Goal: Information Seeking & Learning: Learn about a topic

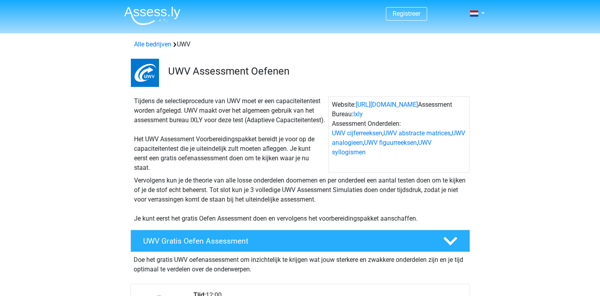
click at [131, 155] on div "Tijdens de selectieprocedure van UWV moet er een capaciteitentest worden afgele…" at bounding box center [230, 134] width 198 height 76
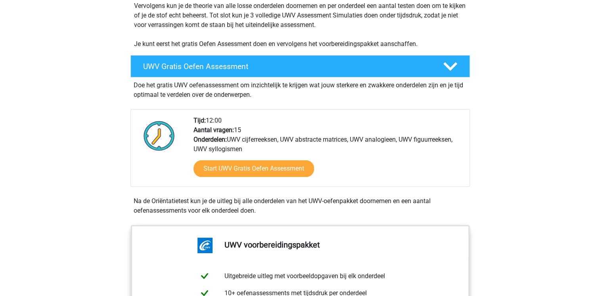
scroll to position [190, 0]
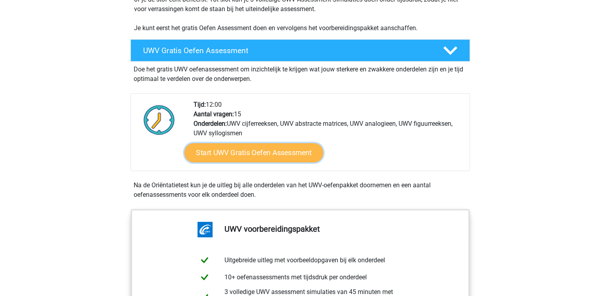
click at [247, 162] on link "Start UWV Gratis Oefen Assessment" at bounding box center [253, 152] width 139 height 19
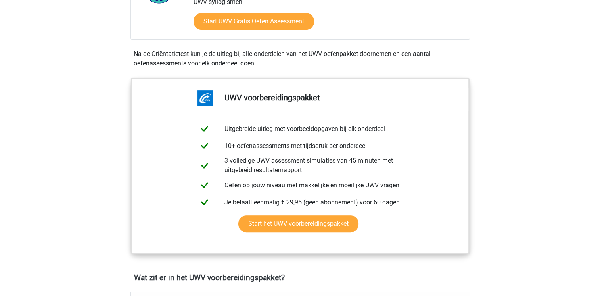
scroll to position [333, 0]
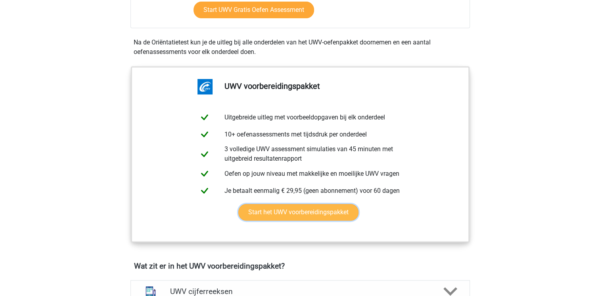
click at [305, 220] on link "Start het UWV voorbereidingspakket" at bounding box center [298, 212] width 120 height 17
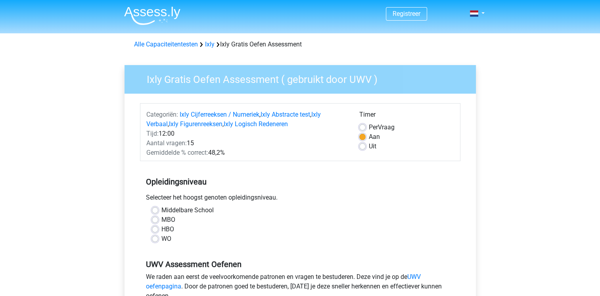
click at [161, 228] on label "HBO" at bounding box center [167, 229] width 13 height 10
click at [153, 228] on input "HBO" at bounding box center [155, 228] width 6 height 8
radio input "true"
click at [152, 234] on input "WO" at bounding box center [155, 238] width 6 height 8
radio input "true"
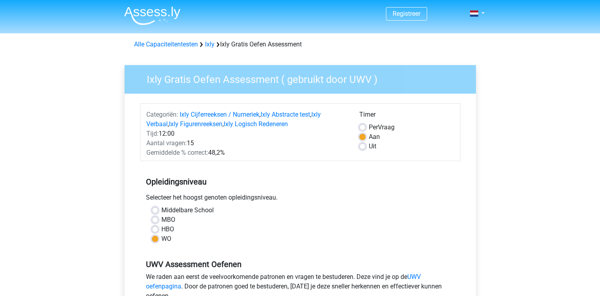
click at [152, 224] on input "HBO" at bounding box center [155, 228] width 6 height 8
radio input "true"
click at [287, 234] on div "WO" at bounding box center [300, 239] width 297 height 10
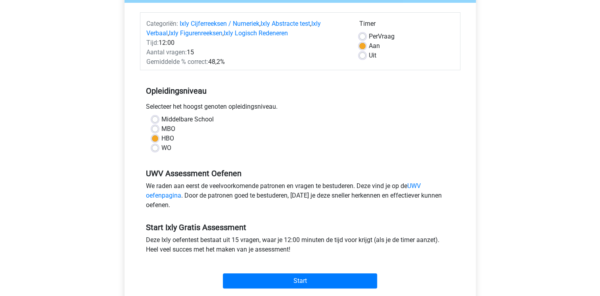
scroll to position [127, 0]
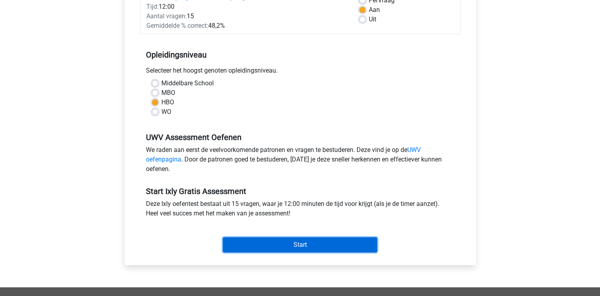
click at [282, 245] on input "Start" at bounding box center [300, 244] width 154 height 15
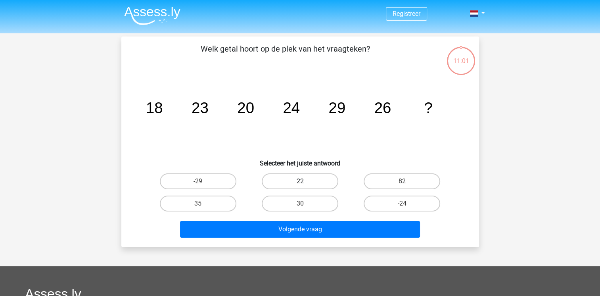
click at [297, 181] on label "22" at bounding box center [300, 181] width 77 height 16
click at [300, 181] on input "22" at bounding box center [302, 183] width 5 height 5
radio input "true"
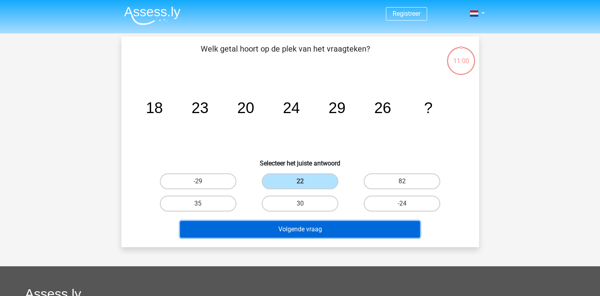
click at [282, 230] on button "Volgende vraag" at bounding box center [300, 229] width 240 height 17
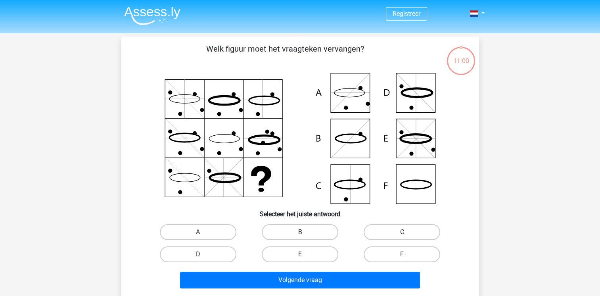
scroll to position [36, 0]
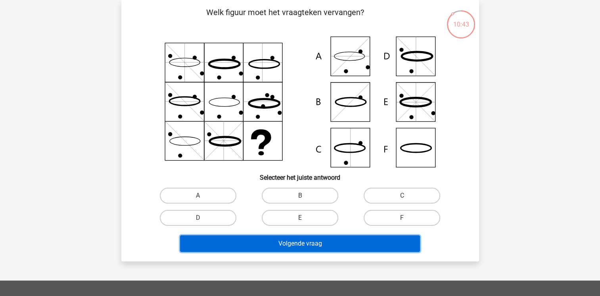
click at [316, 247] on button "Volgende vraag" at bounding box center [300, 243] width 240 height 17
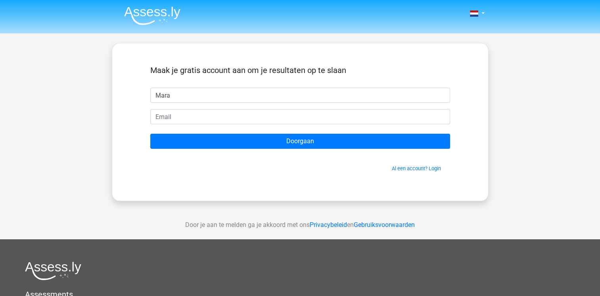
type input "Mara"
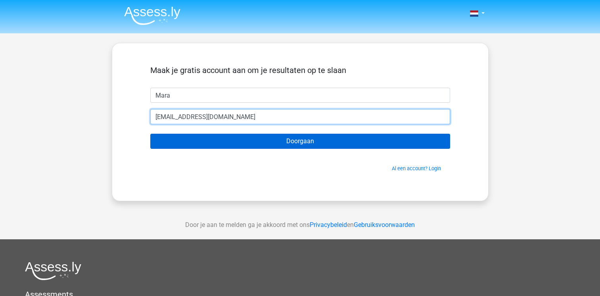
type input "[EMAIL_ADDRESS][DOMAIN_NAME]"
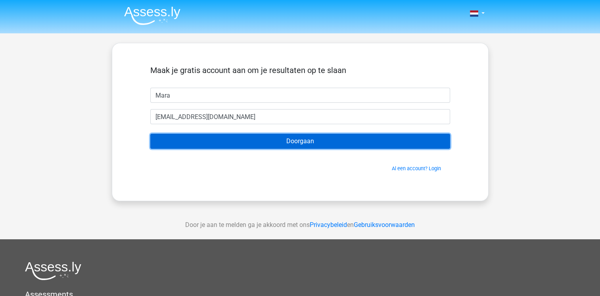
click at [257, 148] on input "Doorgaan" at bounding box center [300, 141] width 300 height 15
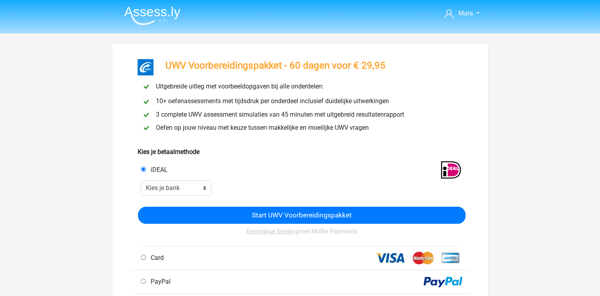
click at [458, 111] on div "3 complete UWV assessment simulaties van 45 minuten met uitgebreid resultatenra…" at bounding box center [300, 115] width 330 height 10
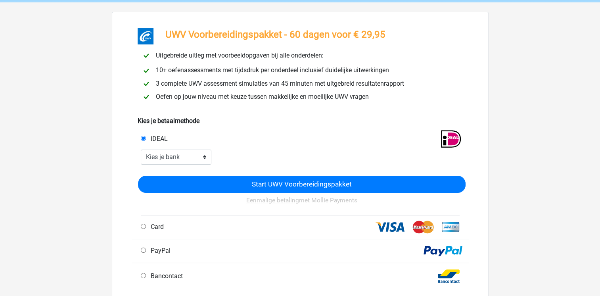
scroll to position [32, 0]
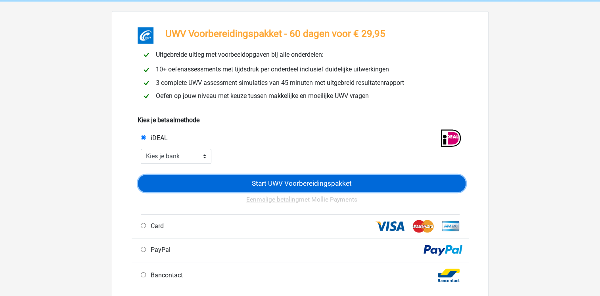
click at [327, 175] on input "Start UWV Voorbereidingspakket" at bounding box center [302, 183] width 328 height 17
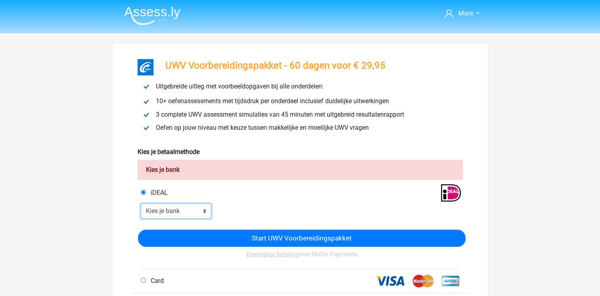
click at [194, 210] on select "Kies je bank ABN AMRO ING Rabobank ASN Bank bunq Knab N26 NN Regiobank Revolut …" at bounding box center [176, 210] width 71 height 15
select select "ideal_[SWIFT_CODE]"
click at [141, 204] on select "Kies je bank ABN AMRO ING Rabobank ASN Bank bunq Knab N26 NN Regiobank Revolut …" at bounding box center [176, 210] width 71 height 15
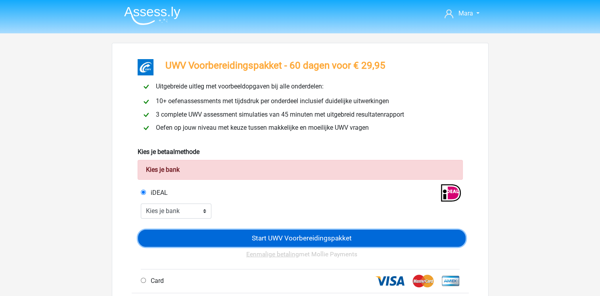
click at [306, 231] on input "Start UWV Voorbereidingspakket" at bounding box center [302, 238] width 328 height 17
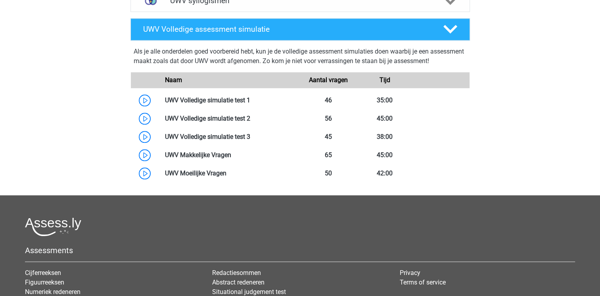
scroll to position [761, 0]
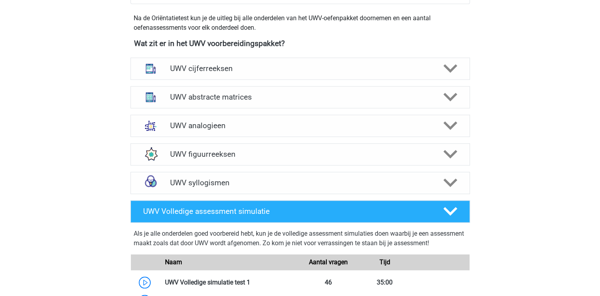
scroll to position [571, 0]
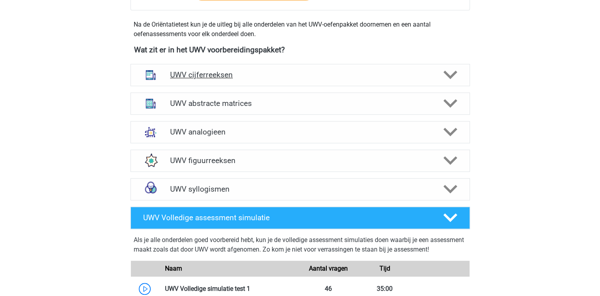
click at [216, 79] on div "UWV cijferreeksen" at bounding box center [299, 75] width 339 height 22
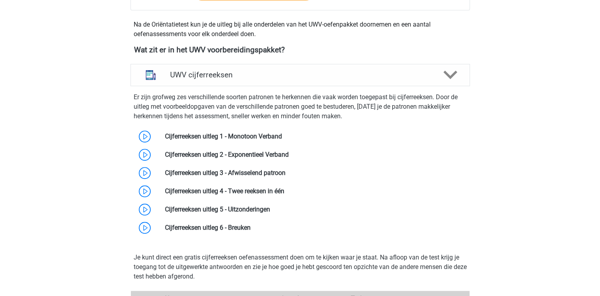
click at [52, 188] on div "Mara maravansoelen@hotmail.com Nederlands" at bounding box center [300, 235] width 600 height 1613
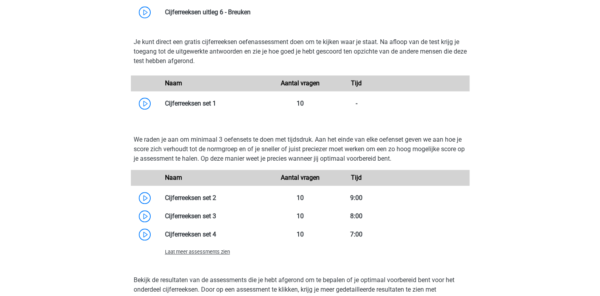
scroll to position [761, 0]
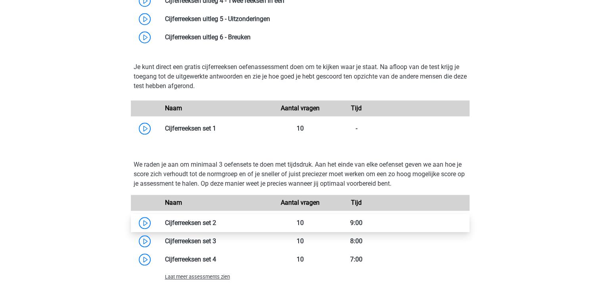
click at [216, 226] on link at bounding box center [216, 223] width 0 height 8
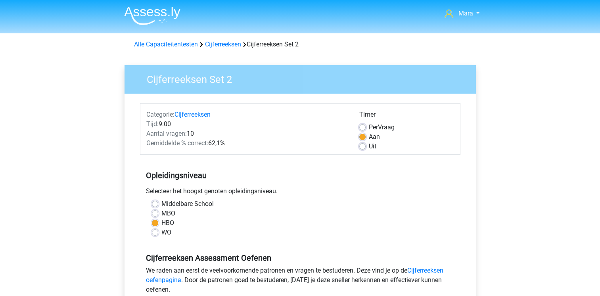
click at [306, 223] on div "HBO" at bounding box center [300, 223] width 297 height 10
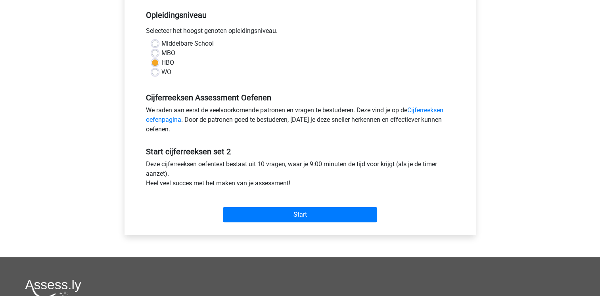
scroll to position [175, 0]
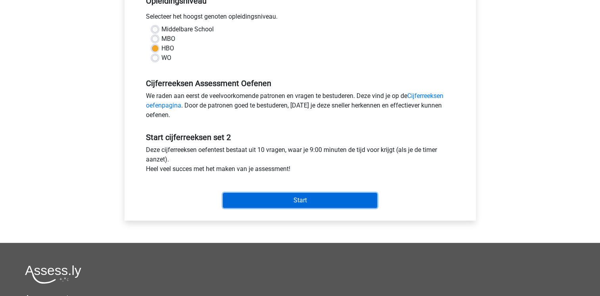
click at [313, 198] on input "Start" at bounding box center [300, 200] width 154 height 15
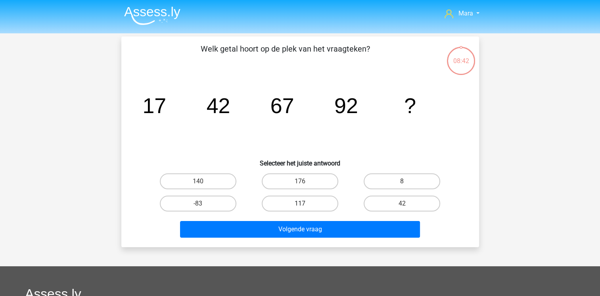
click at [311, 205] on label "117" at bounding box center [300, 204] width 77 height 16
click at [305, 205] on input "117" at bounding box center [302, 205] width 5 height 5
radio input "true"
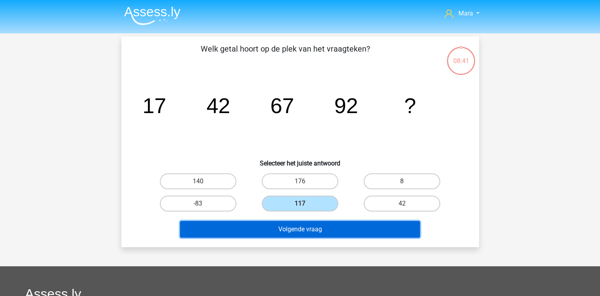
click at [322, 230] on button "Volgende vraag" at bounding box center [300, 229] width 240 height 17
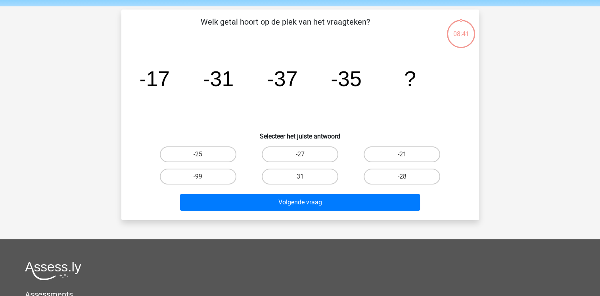
scroll to position [36, 0]
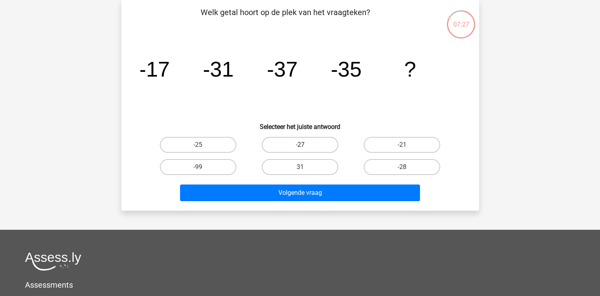
click at [287, 137] on label "-27" at bounding box center [300, 145] width 77 height 16
click at [300, 145] on input "-27" at bounding box center [302, 147] width 5 height 5
radio input "true"
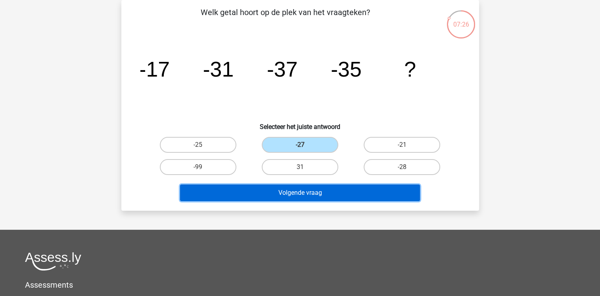
click at [309, 196] on button "Volgende vraag" at bounding box center [300, 192] width 240 height 17
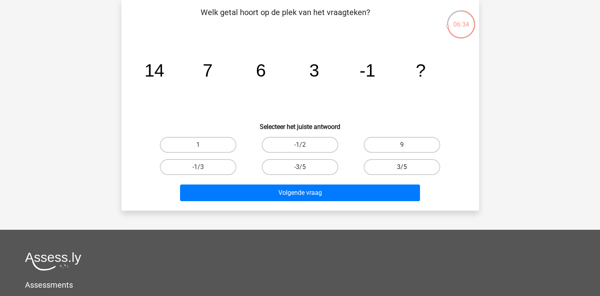
click at [380, 163] on label "3/5" at bounding box center [402, 167] width 77 height 16
click at [402, 167] on input "3/5" at bounding box center [404, 169] width 5 height 5
radio input "true"
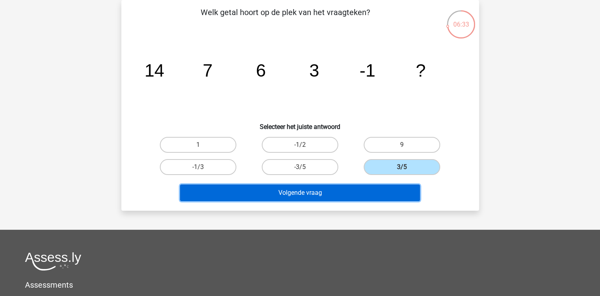
click at [352, 190] on button "Volgende vraag" at bounding box center [300, 192] width 240 height 17
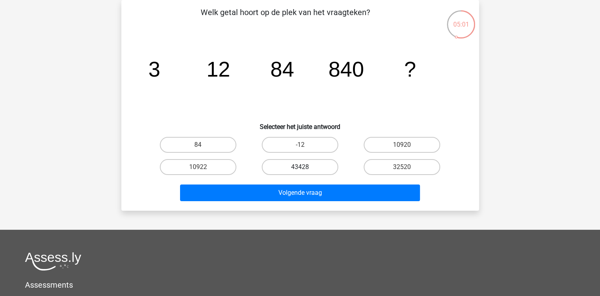
click at [303, 166] on label "43428" at bounding box center [300, 167] width 77 height 16
click at [303, 167] on input "43428" at bounding box center [302, 169] width 5 height 5
radio input "true"
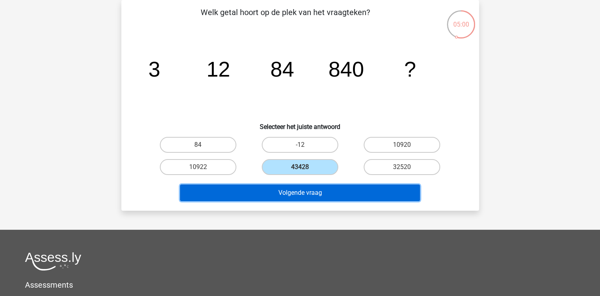
click at [306, 189] on button "Volgende vraag" at bounding box center [300, 192] width 240 height 17
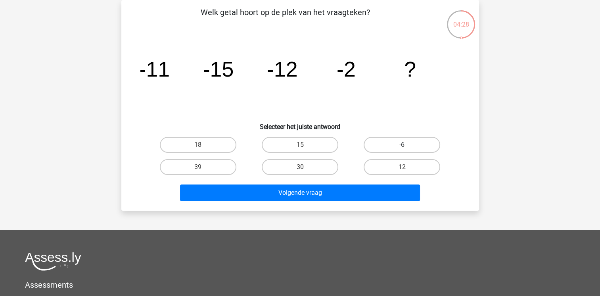
click at [384, 141] on label "-6" at bounding box center [402, 145] width 77 height 16
click at [402, 145] on input "-6" at bounding box center [404, 147] width 5 height 5
radio input "true"
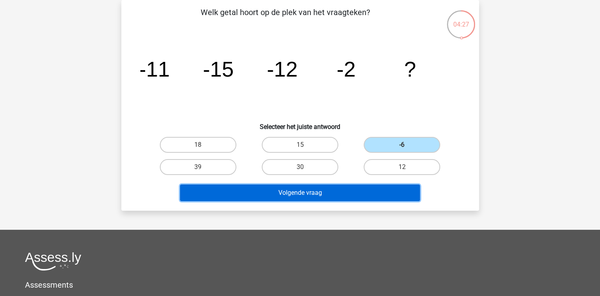
click at [363, 192] on button "Volgende vraag" at bounding box center [300, 192] width 240 height 17
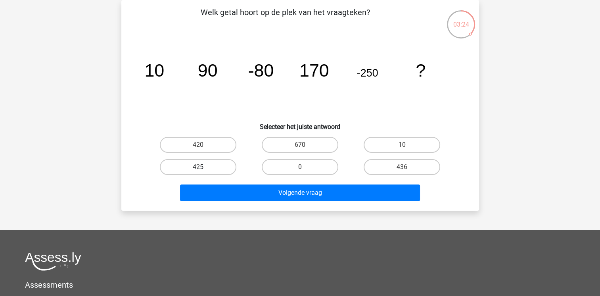
click at [200, 165] on label "425" at bounding box center [198, 167] width 77 height 16
click at [200, 167] on input "425" at bounding box center [200, 169] width 5 height 5
radio input "true"
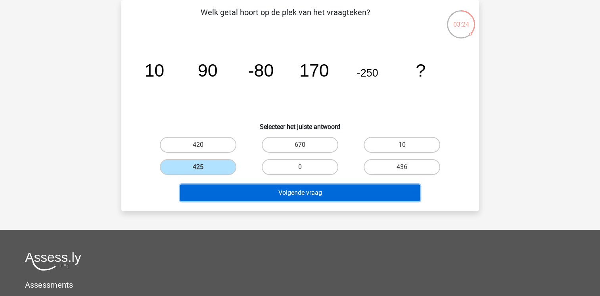
click at [247, 192] on button "Volgende vraag" at bounding box center [300, 192] width 240 height 17
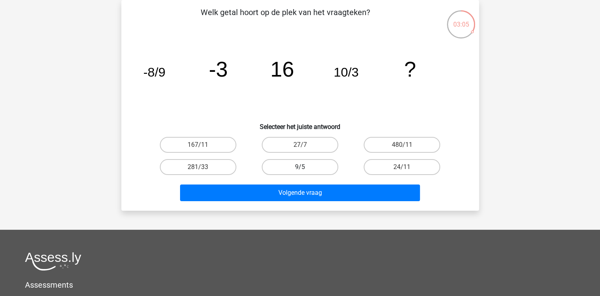
click at [298, 164] on label "9/5" at bounding box center [300, 167] width 77 height 16
click at [300, 167] on input "9/5" at bounding box center [302, 169] width 5 height 5
radio input "true"
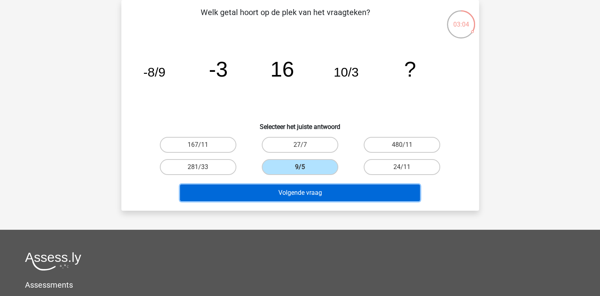
click at [303, 189] on button "Volgende vraag" at bounding box center [300, 192] width 240 height 17
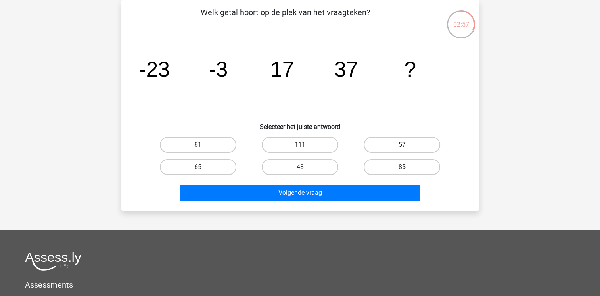
click at [395, 151] on label "57" at bounding box center [402, 145] width 77 height 16
click at [402, 150] on input "57" at bounding box center [404, 147] width 5 height 5
radio input "true"
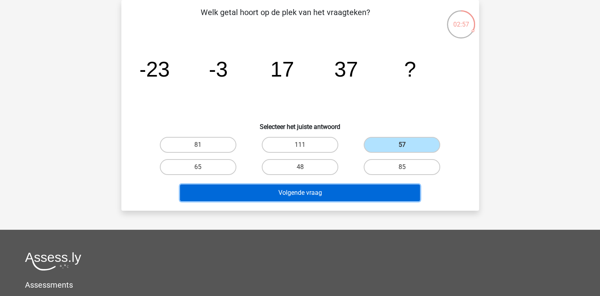
click at [367, 185] on button "Volgende vraag" at bounding box center [300, 192] width 240 height 17
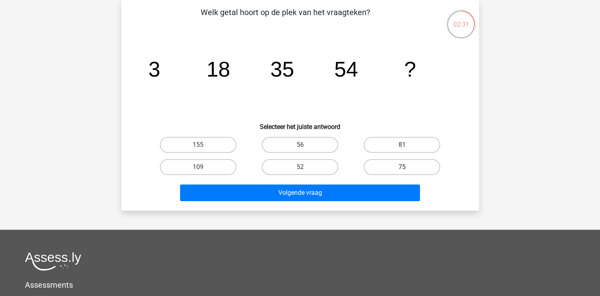
click at [384, 169] on label "75" at bounding box center [402, 167] width 77 height 16
click at [402, 169] on input "75" at bounding box center [404, 169] width 5 height 5
radio input "true"
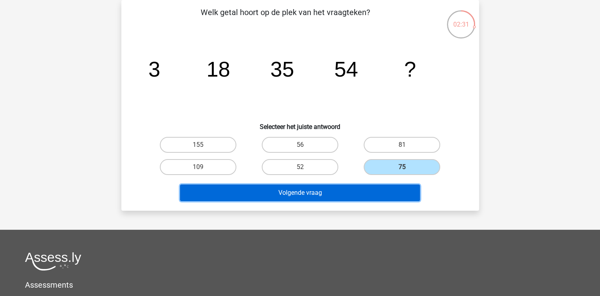
click at [361, 190] on button "Volgende vraag" at bounding box center [300, 192] width 240 height 17
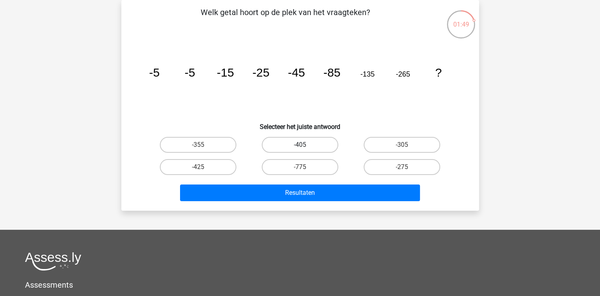
click at [309, 149] on label "-405" at bounding box center [300, 145] width 77 height 16
click at [305, 149] on input "-405" at bounding box center [302, 147] width 5 height 5
radio input "true"
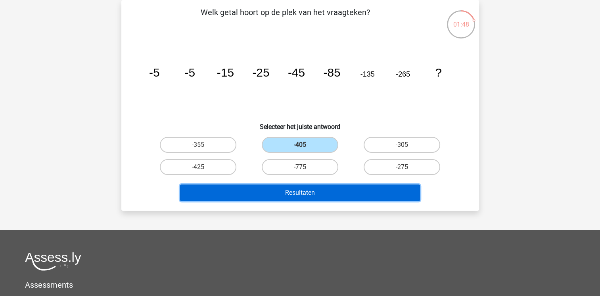
click at [325, 191] on button "Resultaten" at bounding box center [300, 192] width 240 height 17
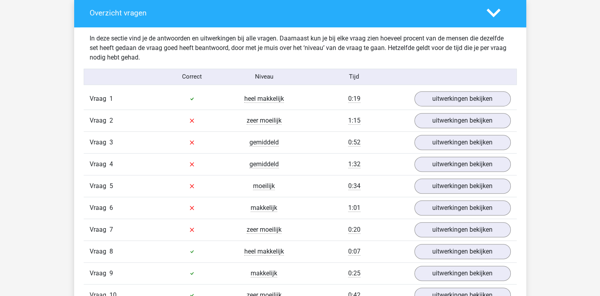
scroll to position [460, 0]
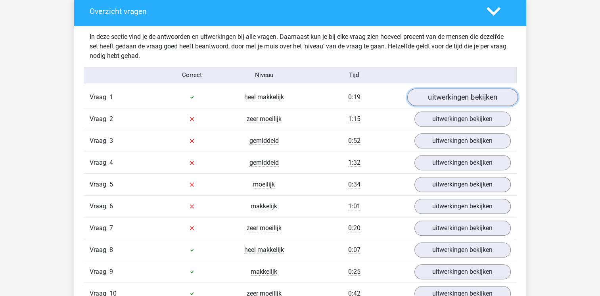
click at [442, 96] on link "uitwerkingen bekijken" at bounding box center [462, 96] width 111 height 17
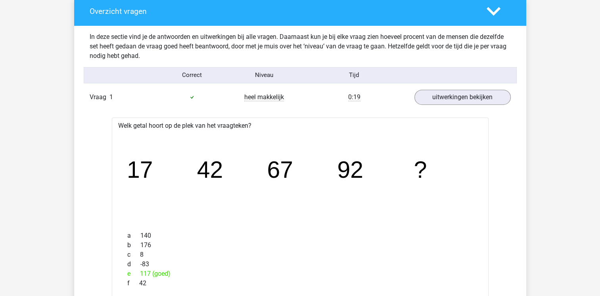
click at [436, 196] on icon "image/svg+xml 17 42 67 92 ?" at bounding box center [300, 178] width 351 height 88
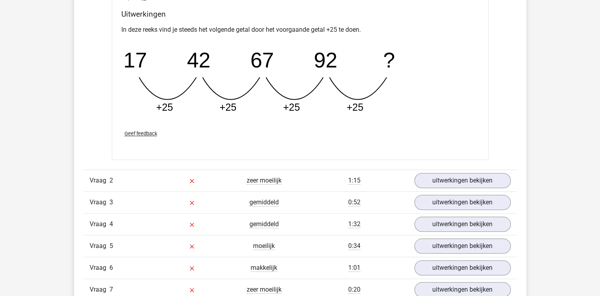
scroll to position [746, 0]
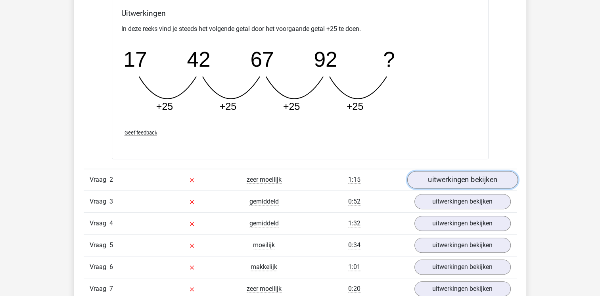
click at [451, 179] on link "uitwerkingen bekijken" at bounding box center [462, 179] width 111 height 17
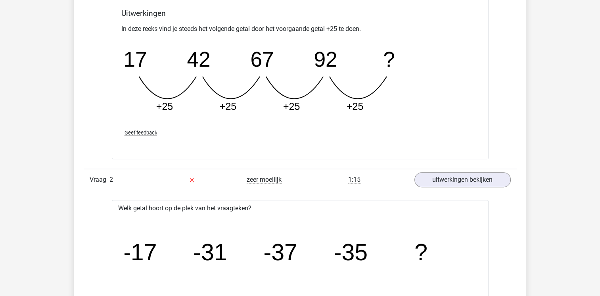
click at [517, 240] on div "In deze sectie vind je de antwoorden en uitwerkingen bij alle vragen. Daarnaast…" at bounding box center [300, 258] width 440 height 1036
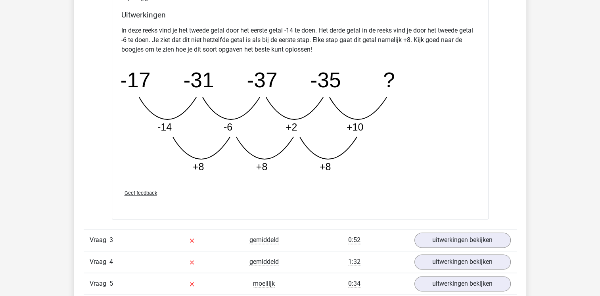
scroll to position [1110, 0]
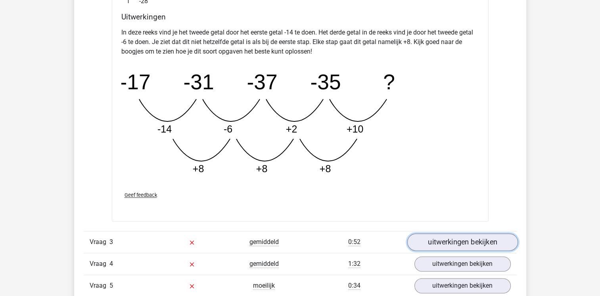
click at [481, 236] on link "uitwerkingen bekijken" at bounding box center [462, 241] width 111 height 17
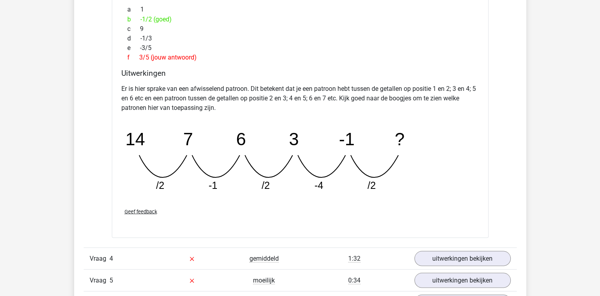
scroll to position [1571, 0]
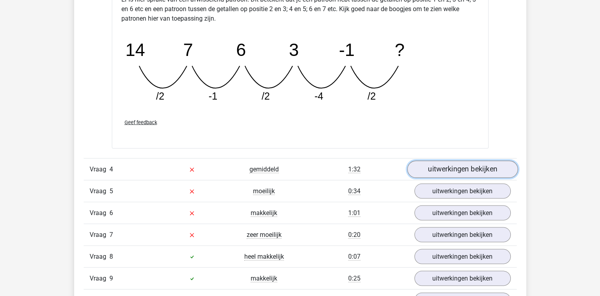
click at [463, 171] on link "uitwerkingen bekijken" at bounding box center [462, 169] width 111 height 17
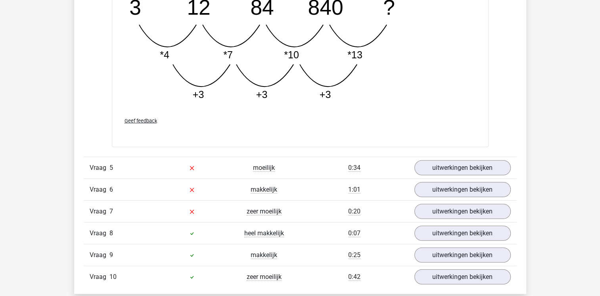
scroll to position [2015, 0]
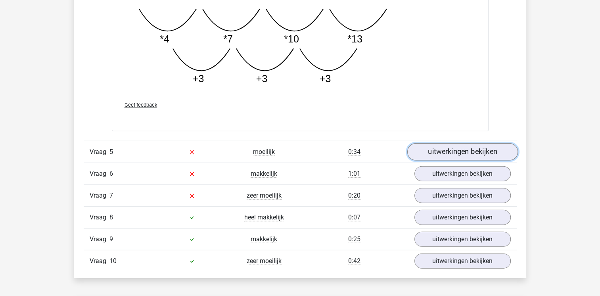
click at [463, 153] on link "uitwerkingen bekijken" at bounding box center [462, 152] width 111 height 17
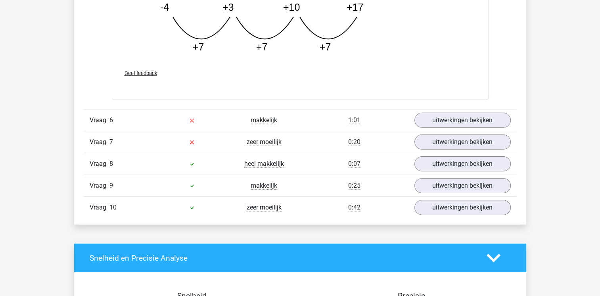
scroll to position [2443, 0]
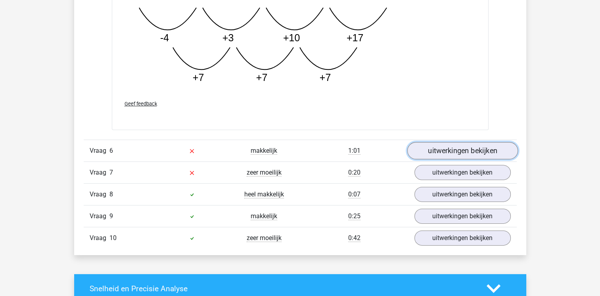
click at [463, 153] on link "uitwerkingen bekijken" at bounding box center [462, 150] width 111 height 17
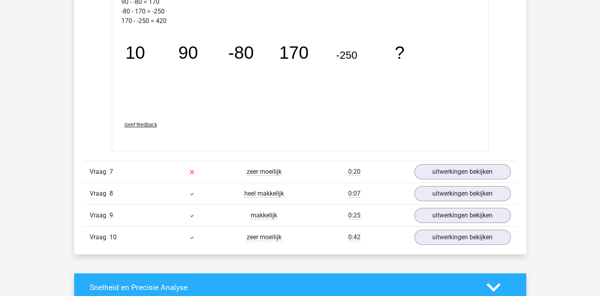
scroll to position [2856, 0]
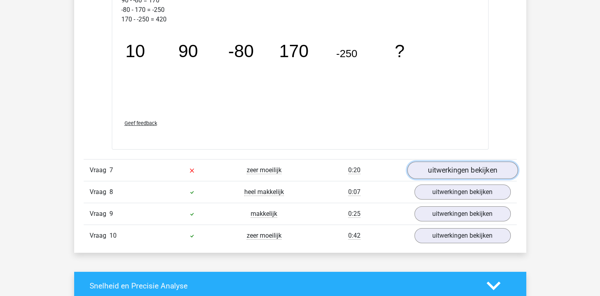
click at [470, 167] on link "uitwerkingen bekijken" at bounding box center [462, 169] width 111 height 17
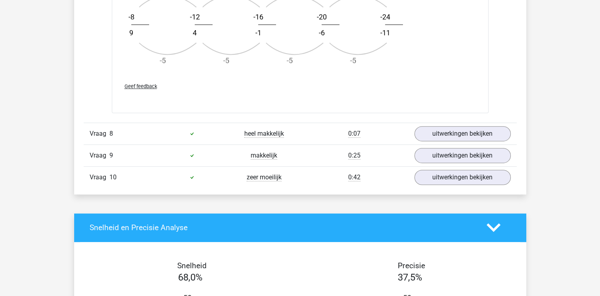
scroll to position [3395, 0]
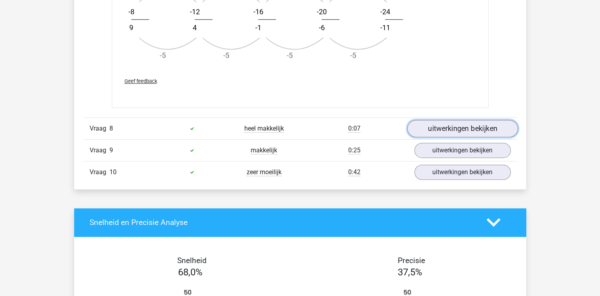
click at [472, 121] on link "uitwerkingen bekijken" at bounding box center [462, 128] width 111 height 17
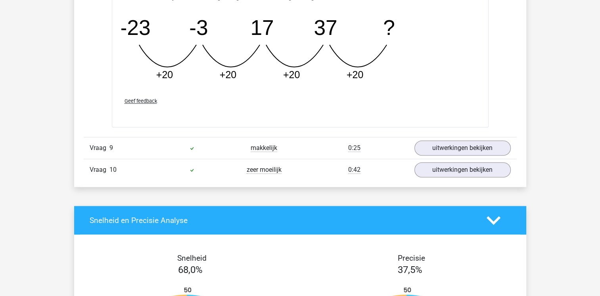
scroll to position [3776, 0]
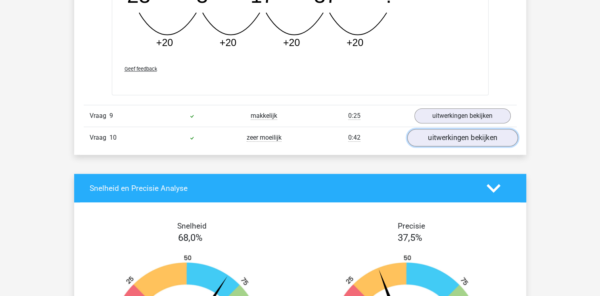
click at [470, 136] on link "uitwerkingen bekijken" at bounding box center [462, 137] width 111 height 17
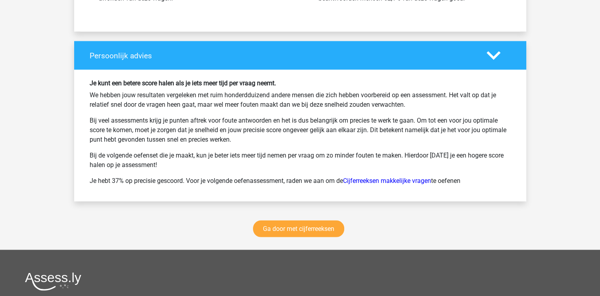
scroll to position [4553, 0]
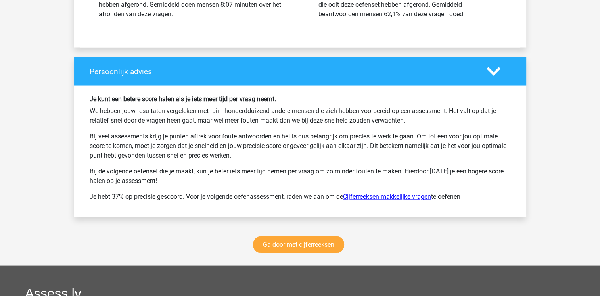
click at [416, 193] on link "Cijferreeksen makkelijke vragen" at bounding box center [387, 197] width 88 height 8
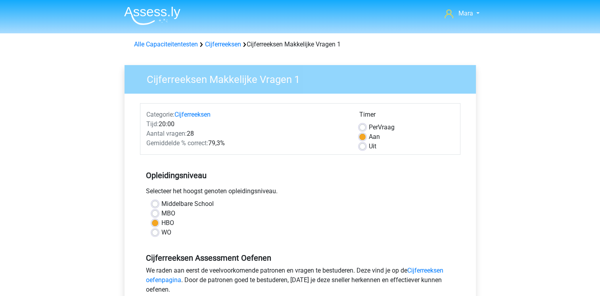
click at [435, 202] on div "Opleidingsniveau Selecteer het hoogst genoten opleidingsniveau. [GEOGRAPHIC_DAT…" at bounding box center [300, 201] width 320 height 86
click at [435, 202] on div "Middelbare School" at bounding box center [300, 204] width 297 height 10
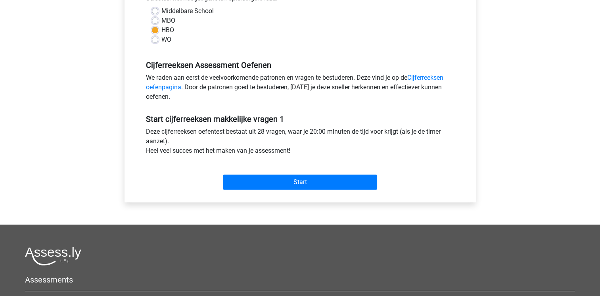
scroll to position [155, 0]
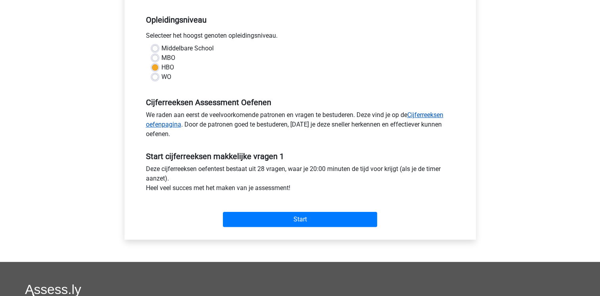
click at [424, 115] on link "Cijferreeksen oefenpagina" at bounding box center [294, 119] width 297 height 17
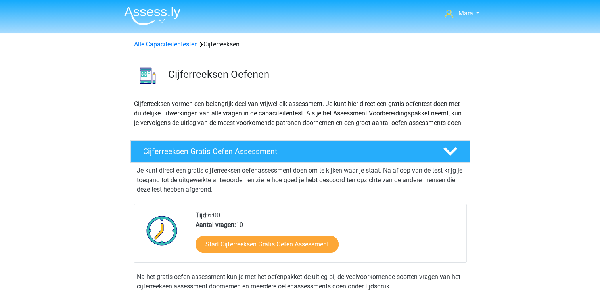
click at [305, 184] on p "Je kunt direct een gratis cijferreeksen oefenassessment doen om te kijken waar …" at bounding box center [300, 180] width 327 height 29
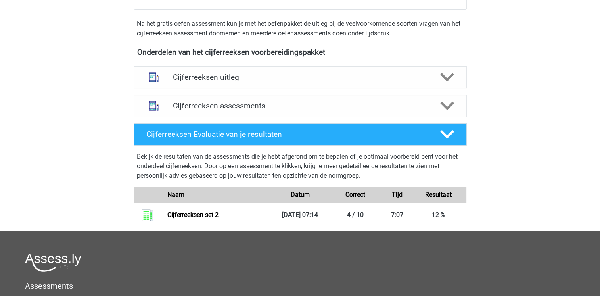
scroll to position [254, 0]
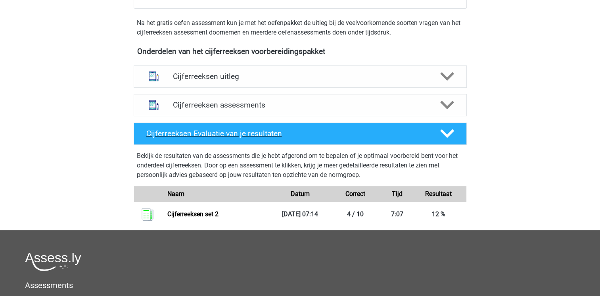
click at [300, 138] on h4 "Cijferreeksen Evaluatie van je resultaten" at bounding box center [286, 133] width 281 height 9
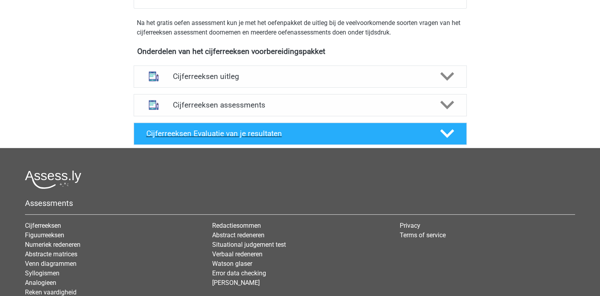
click at [300, 138] on h4 "Cijferreeksen Evaluatie van je resultaten" at bounding box center [286, 133] width 281 height 9
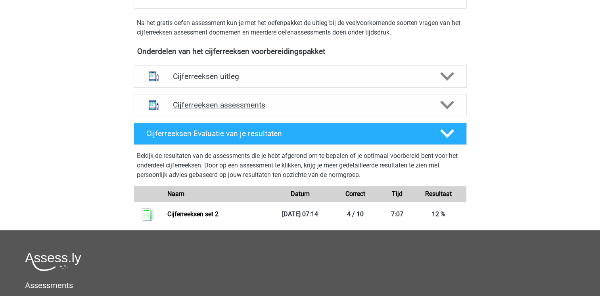
click at [319, 109] on h4 "Cijferreeksen assessments" at bounding box center [300, 104] width 255 height 9
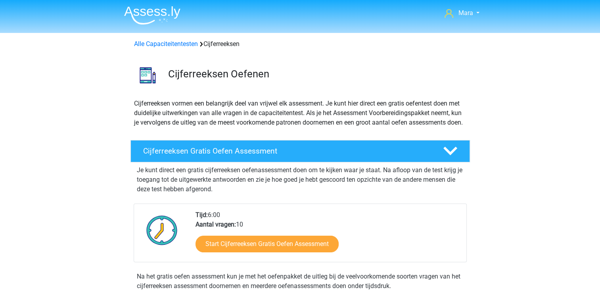
scroll to position [0, 0]
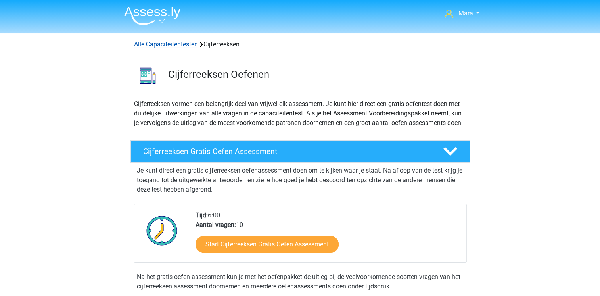
click at [175, 45] on link "Alle Capaciteitentesten" at bounding box center [166, 44] width 64 height 8
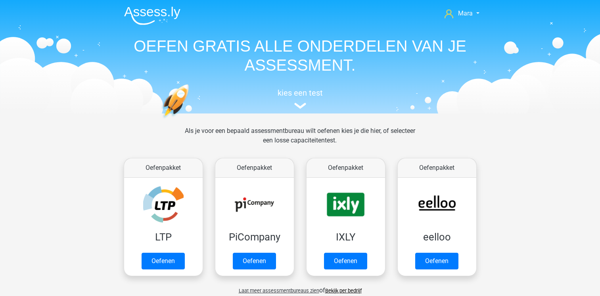
scroll to position [336, 0]
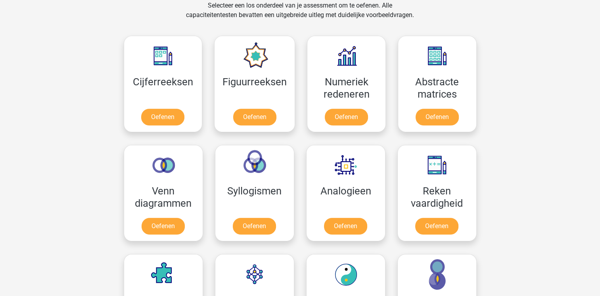
click at [96, 163] on div "Mara [EMAIL_ADDRESS][DOMAIN_NAME] Nederlands English" at bounding box center [300, 293] width 600 height 1258
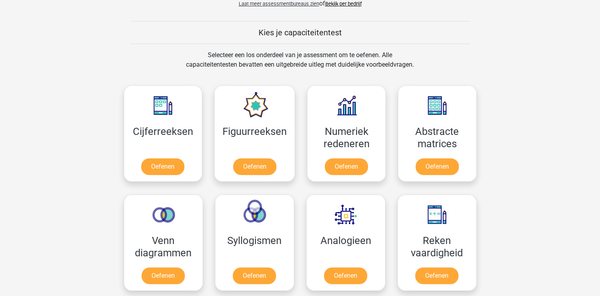
scroll to position [286, 0]
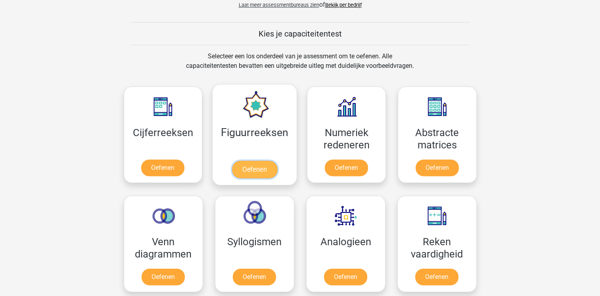
click at [265, 168] on link "Oefenen" at bounding box center [254, 169] width 45 height 17
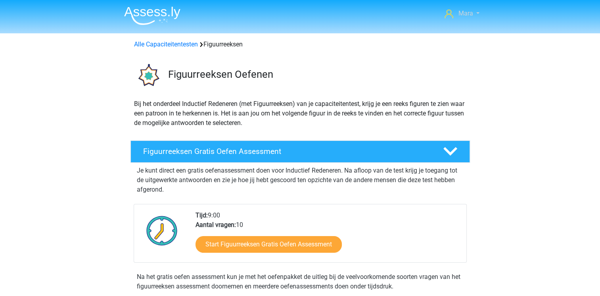
click at [458, 17] on span "Mara" at bounding box center [465, 14] width 15 height 8
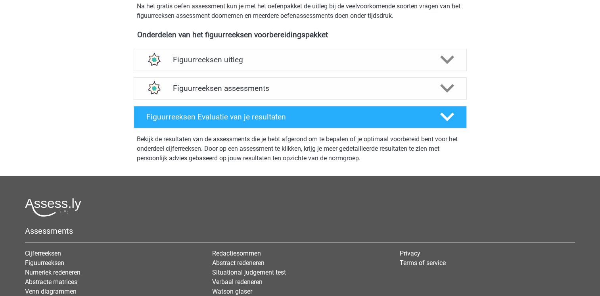
scroll to position [270, 0]
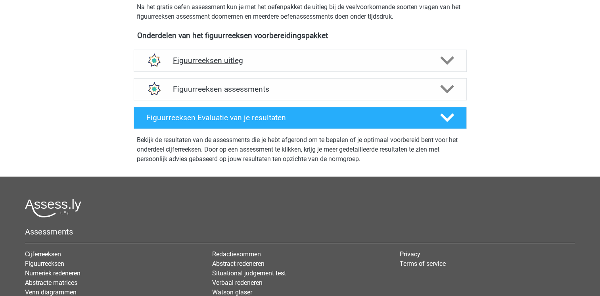
click at [431, 56] on div "Figuurreeksen uitleg" at bounding box center [300, 60] width 267 height 9
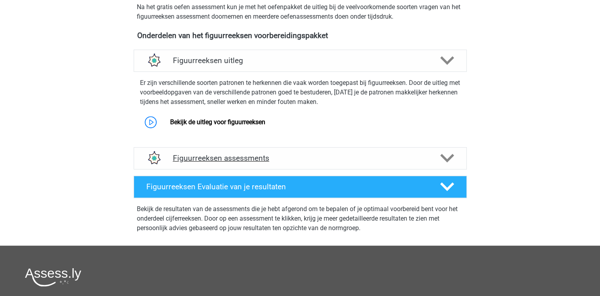
click at [324, 156] on h4 "Figuurreeksen assessments" at bounding box center [300, 157] width 255 height 9
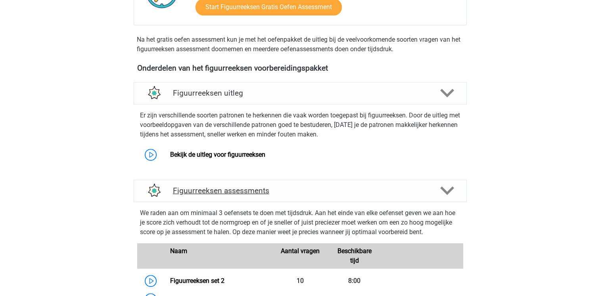
scroll to position [222, 0]
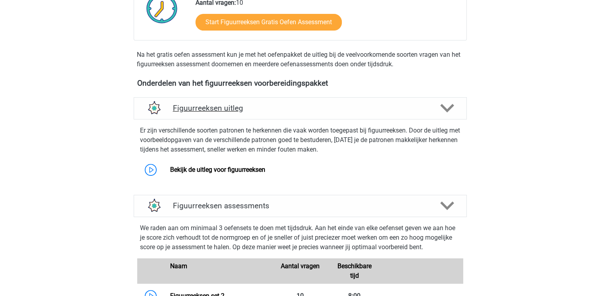
click at [341, 102] on div "Figuurreeksen uitleg" at bounding box center [300, 108] width 333 height 22
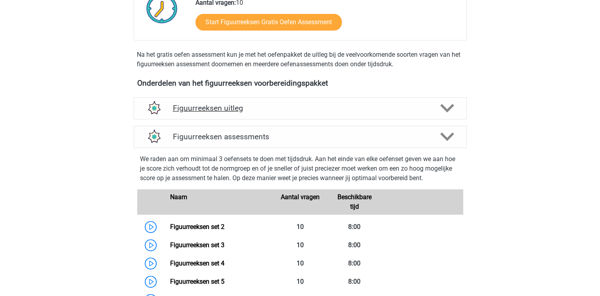
click at [341, 102] on div "Figuurreeksen uitleg" at bounding box center [300, 108] width 333 height 22
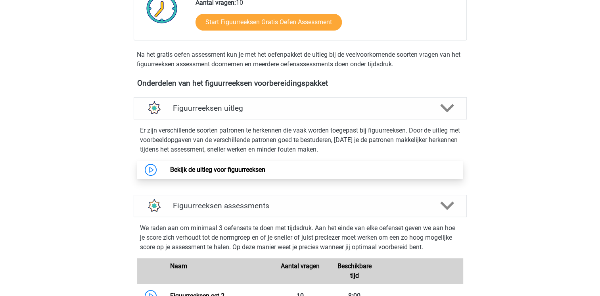
click at [252, 169] on link "Bekijk de uitleg voor figuurreeksen" at bounding box center [217, 170] width 95 height 8
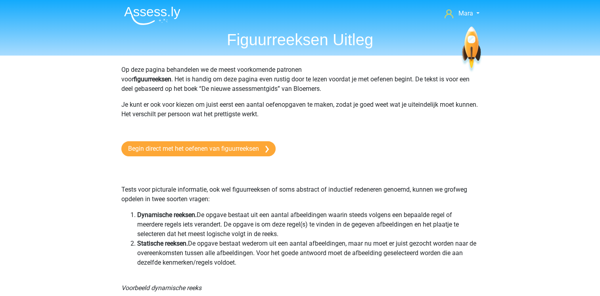
click at [252, 169] on p "Tests voor picturale informatie, ook wel figuurreeksen of soms abstract of indu…" at bounding box center [300, 185] width 358 height 38
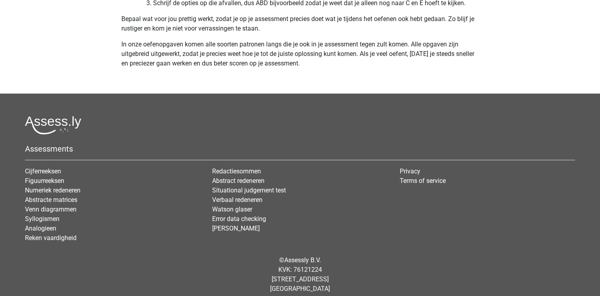
scroll to position [2517, 0]
